Goal: Task Accomplishment & Management: Use online tool/utility

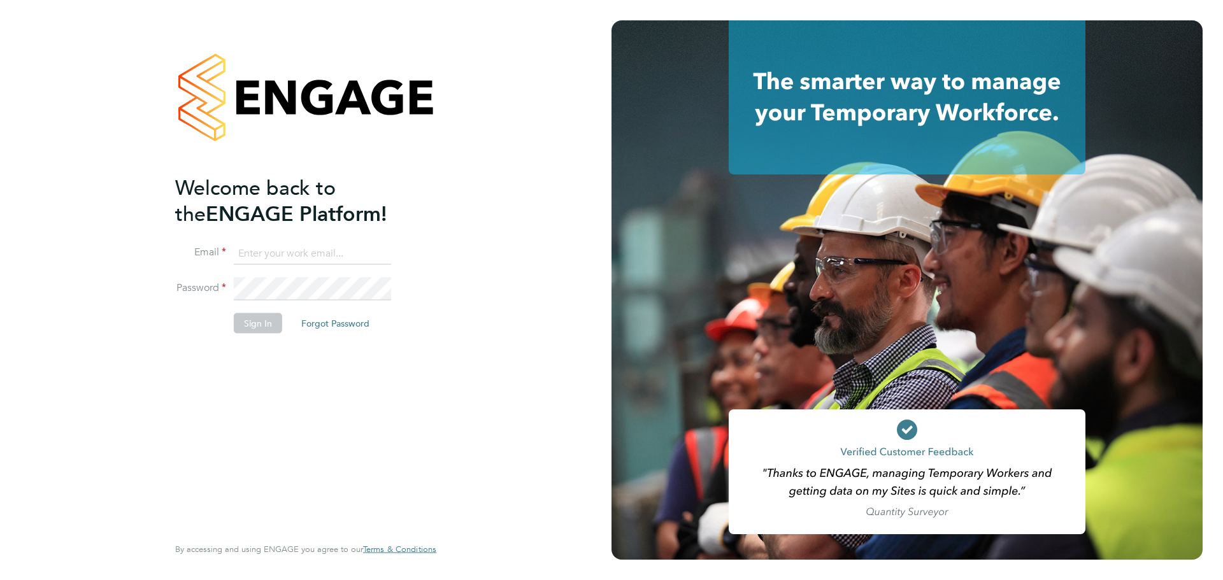
type input "[EMAIL_ADDRESS][DOMAIN_NAME]"
drag, startPoint x: 231, startPoint y: 320, endPoint x: 279, endPoint y: 320, distance: 48.4
click at [259, 320] on li "Sign In Forgot Password" at bounding box center [299, 329] width 248 height 33
click at [265, 320] on button "Sign In" at bounding box center [258, 323] width 48 height 20
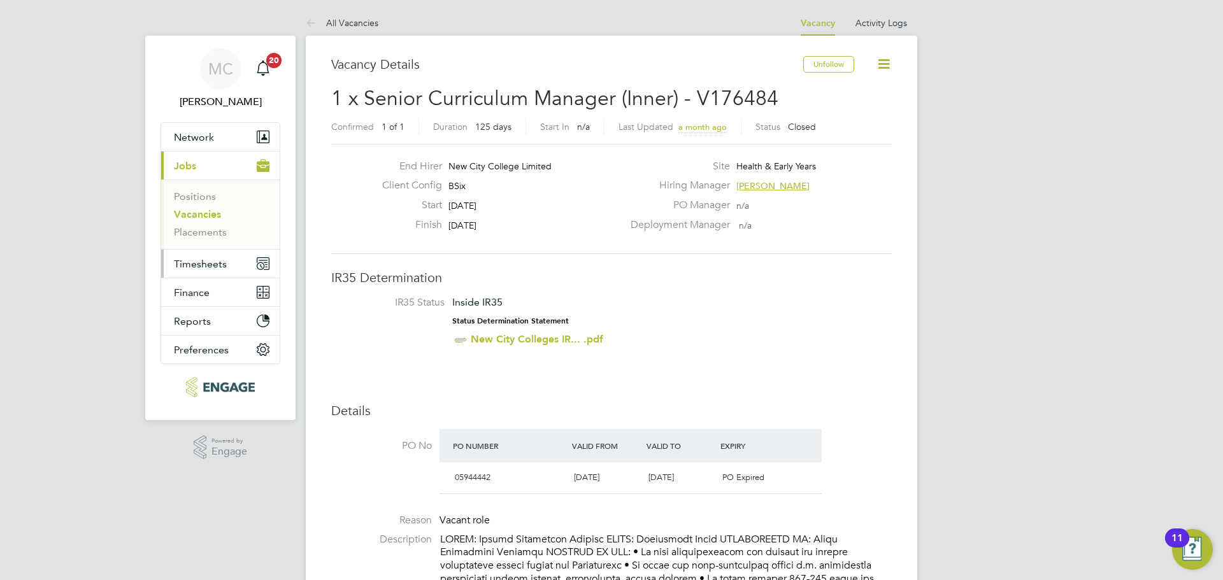
click at [192, 264] on span "Timesheets" at bounding box center [200, 264] width 53 height 12
click at [196, 266] on span "Timesheets" at bounding box center [200, 264] width 53 height 12
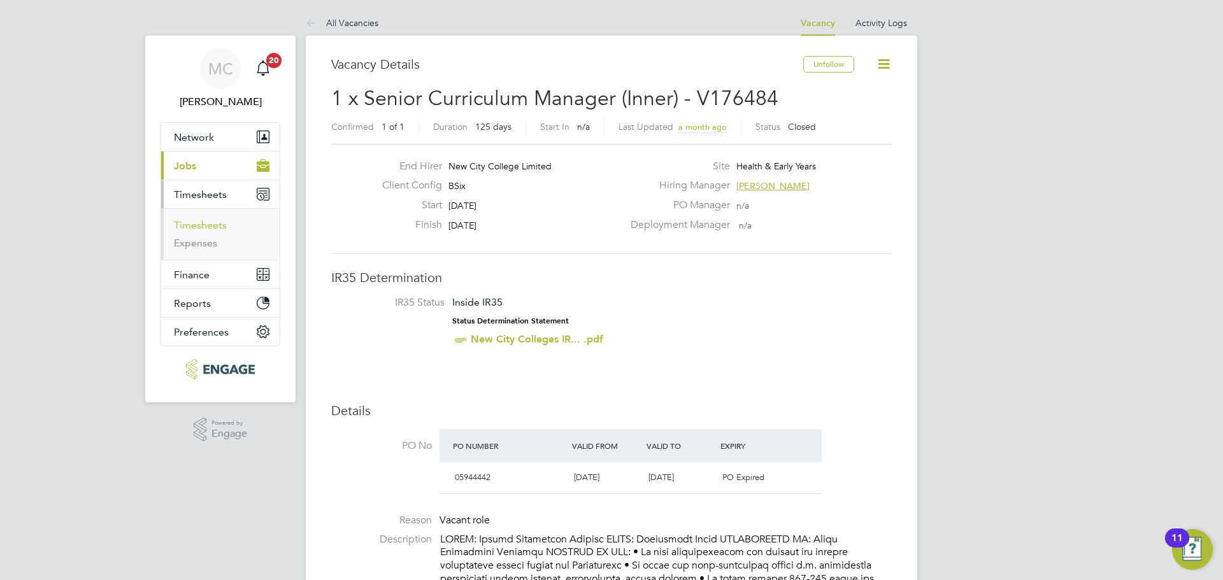
click at [218, 227] on link "Timesheets" at bounding box center [200, 225] width 53 height 12
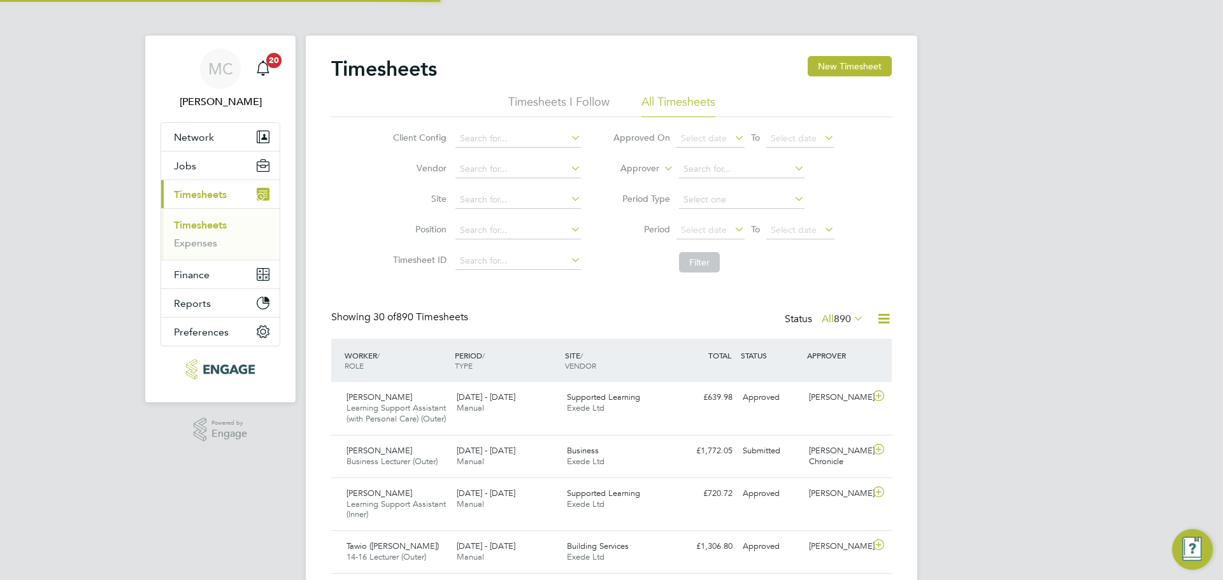
scroll to position [6, 6]
